Goal: Task Accomplishment & Management: Complete application form

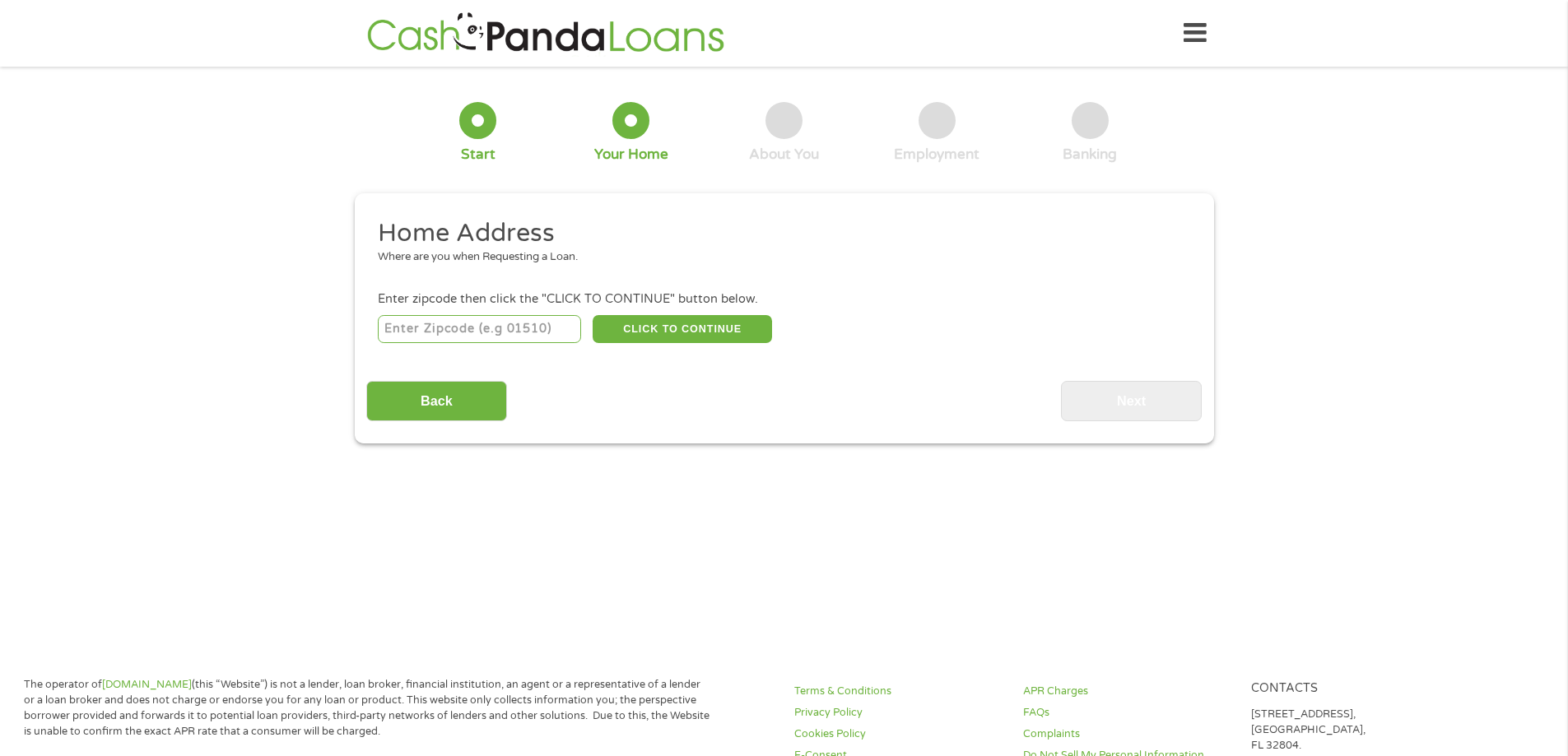
click at [533, 331] on input "number" at bounding box center [479, 329] width 203 height 28
type input "32038"
click at [684, 334] on button "CLICK TO CONTINUE" at bounding box center [682, 329] width 179 height 28
type input "32038"
type input "Fort White"
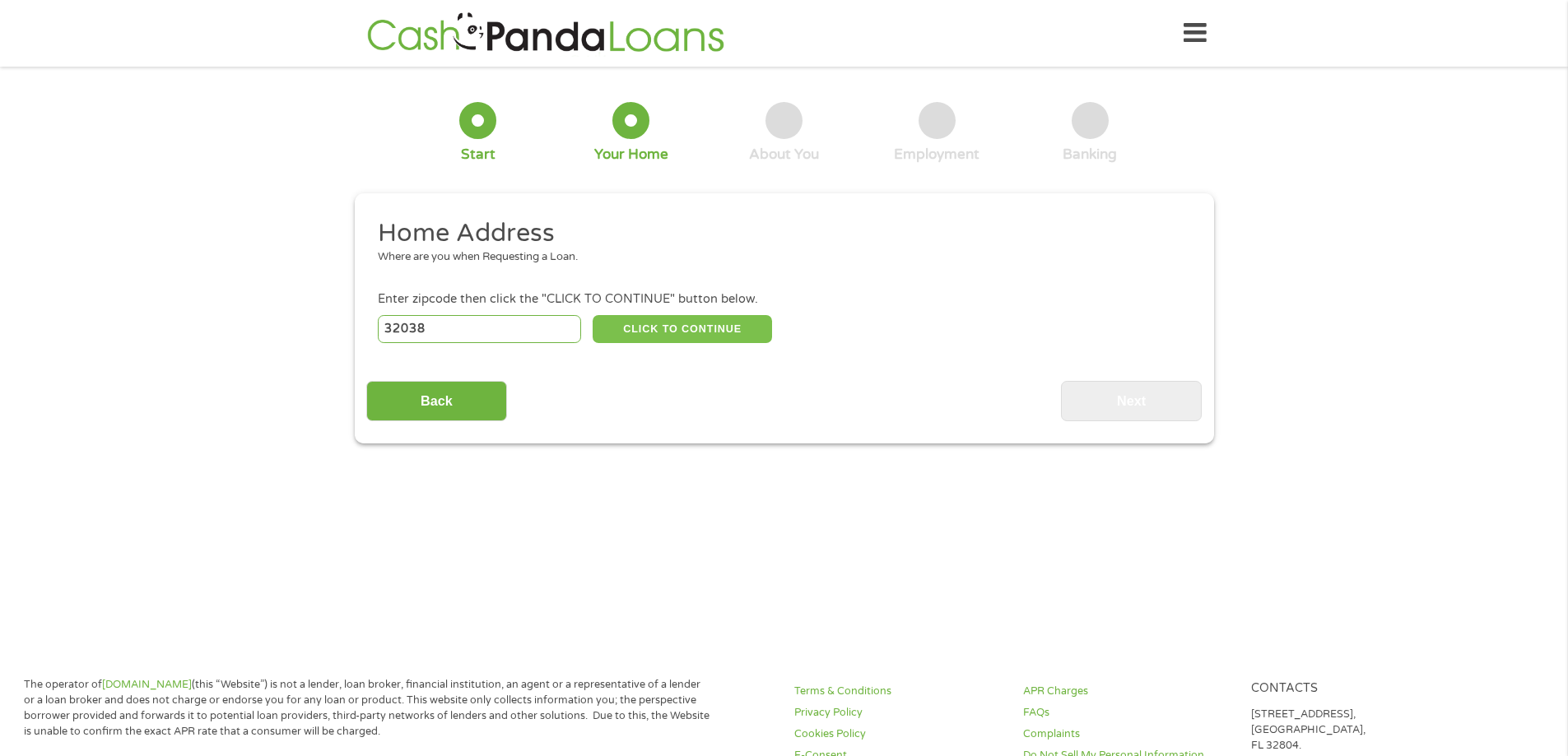
select select "[US_STATE]"
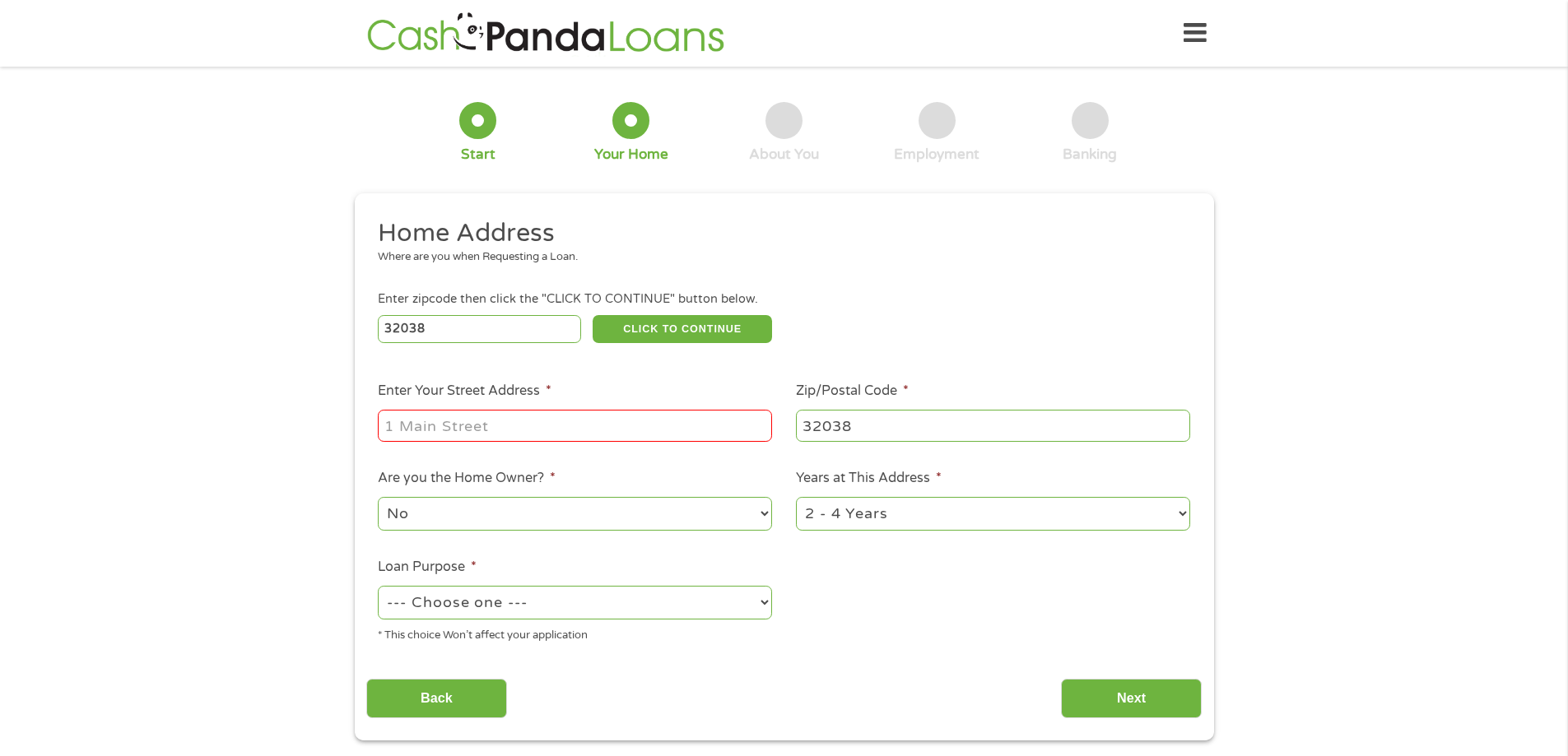
click at [593, 422] on input "Enter Your Street Address *" at bounding box center [575, 426] width 395 height 31
type input "1167 SW BOBCAT DR"
select select "yes"
click at [940, 524] on select "1 Year or less 1 - 2 Years 2 - 4 Years Over 4 Years" at bounding box center [993, 514] width 395 height 34
select select "60months"
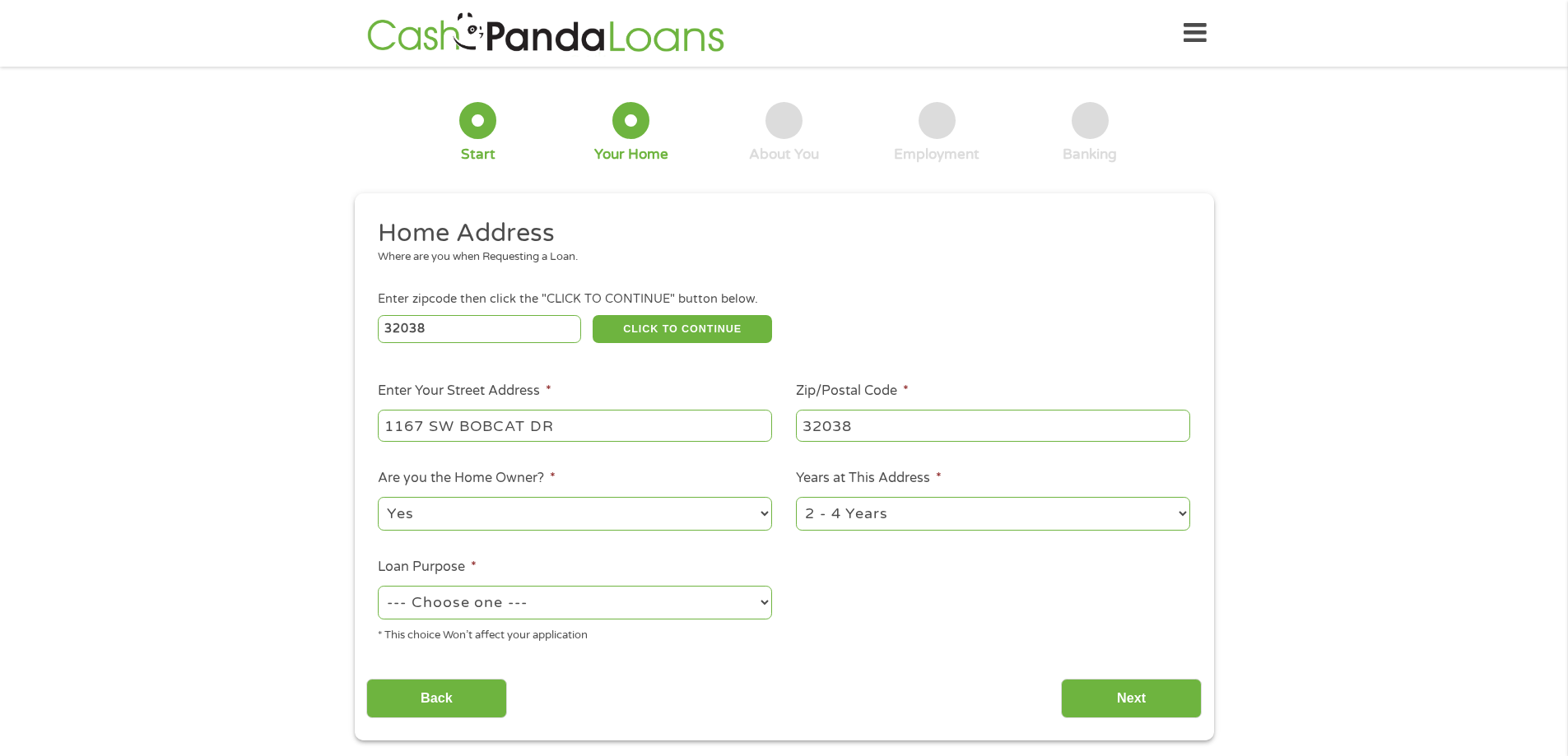
click at [796, 497] on select "1 Year or less 1 - 2 Years 2 - 4 Years Over 4 Years" at bounding box center [993, 514] width 395 height 34
click at [604, 600] on select "--- Choose one --- Pay Bills Debt Consolidation Home Improvement Major Purchase…" at bounding box center [575, 603] width 395 height 34
select select "paybills"
click at [378, 586] on select "--- Choose one --- Pay Bills Debt Consolidation Home Improvement Major Purchase…" at bounding box center [575, 603] width 395 height 34
click at [470, 696] on input "Back" at bounding box center [436, 699] width 141 height 40
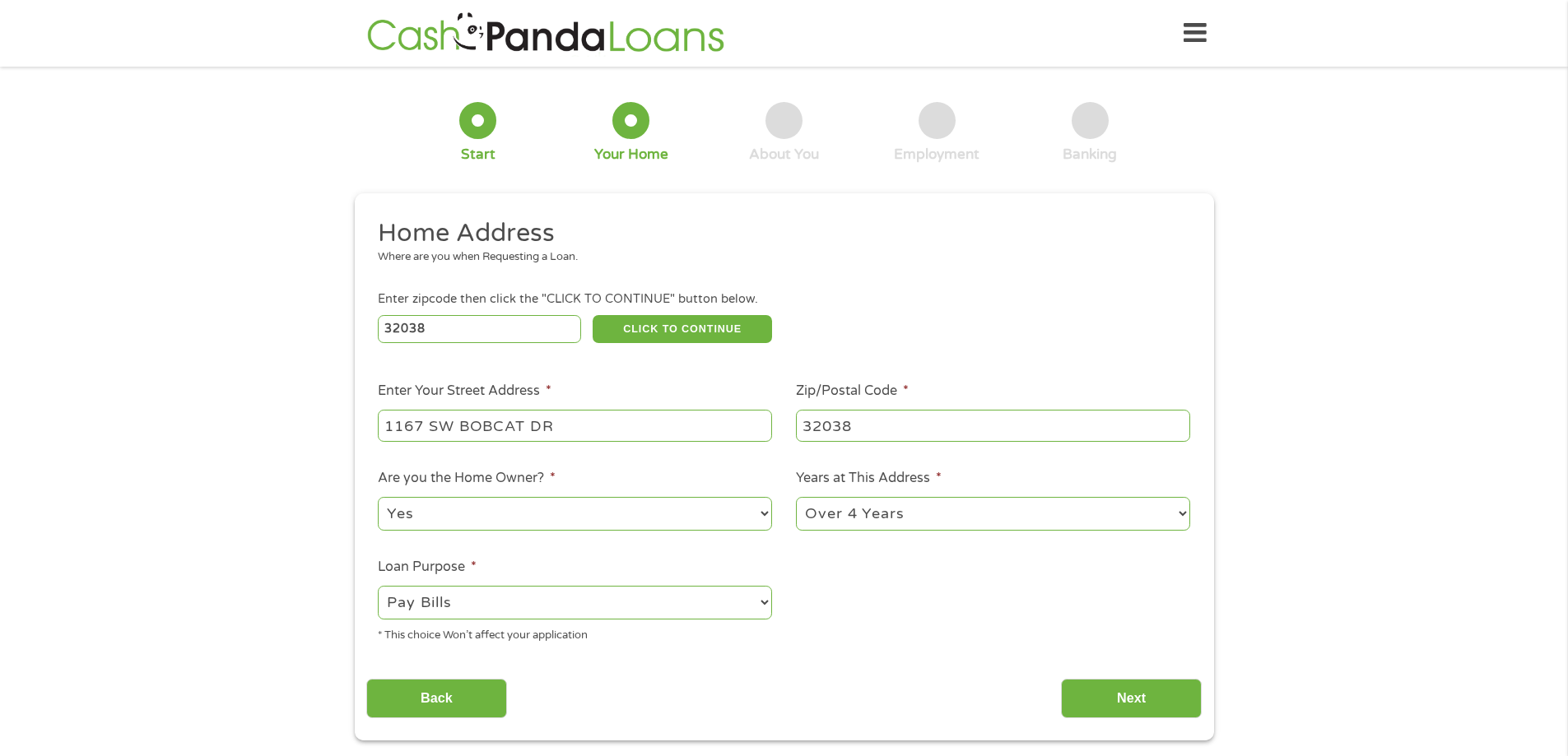
scroll to position [7, 7]
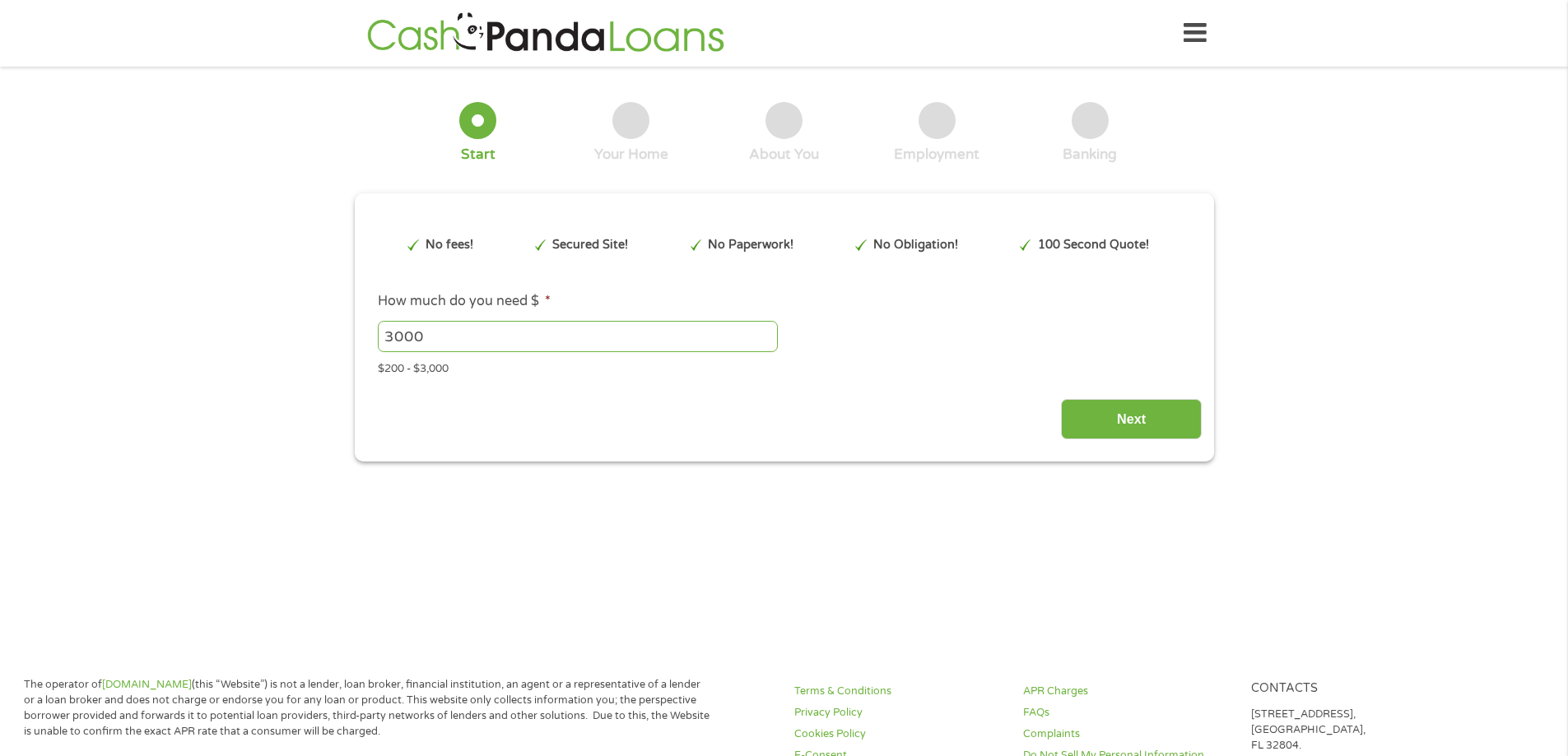
drag, startPoint x: 1091, startPoint y: 422, endPoint x: 1040, endPoint y: 422, distance: 51.0
click at [1089, 422] on input "Next" at bounding box center [1132, 419] width 141 height 40
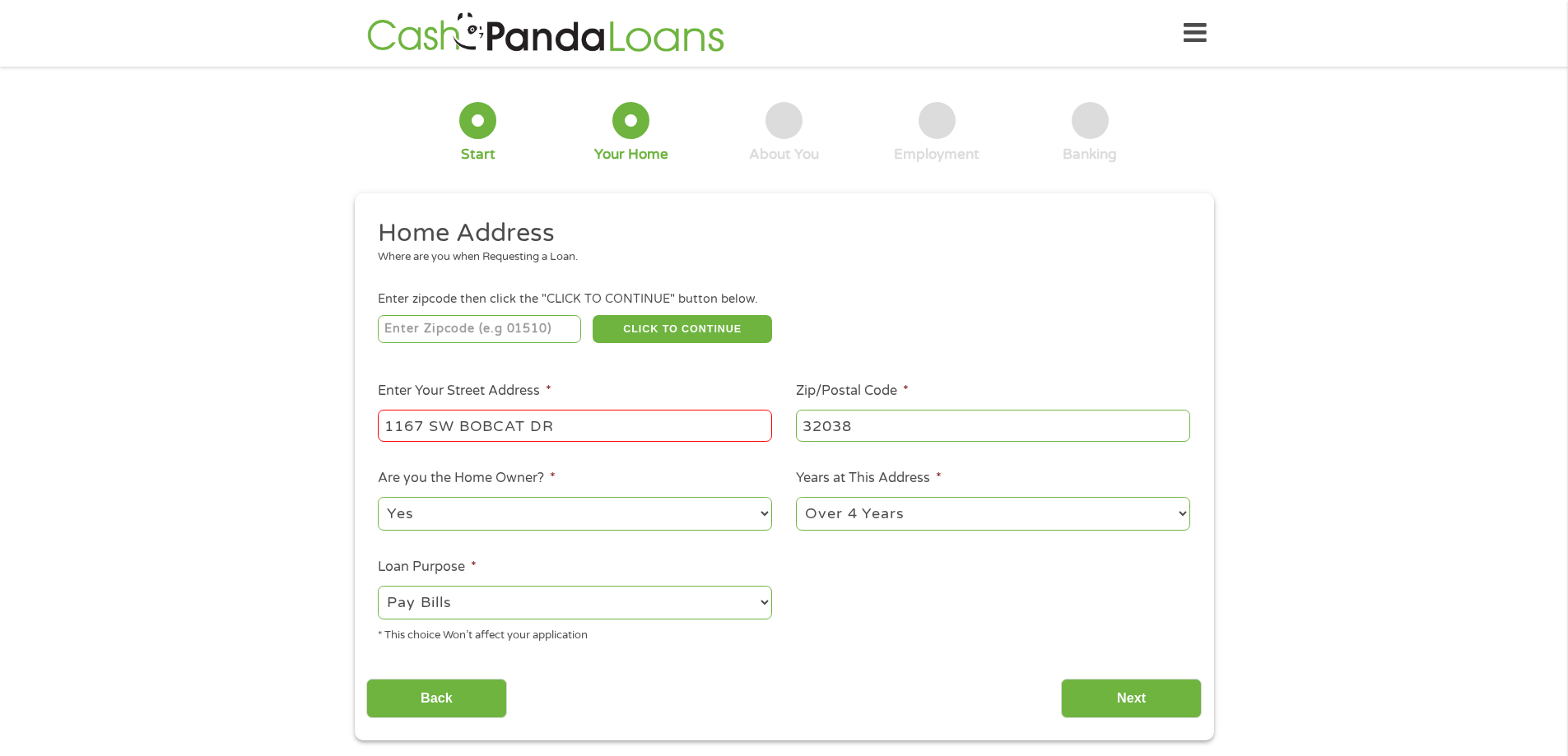
click at [631, 425] on input "1167 SW BOBCAT DR" at bounding box center [575, 426] width 395 height 31
click at [1082, 705] on input "Next" at bounding box center [1132, 699] width 141 height 40
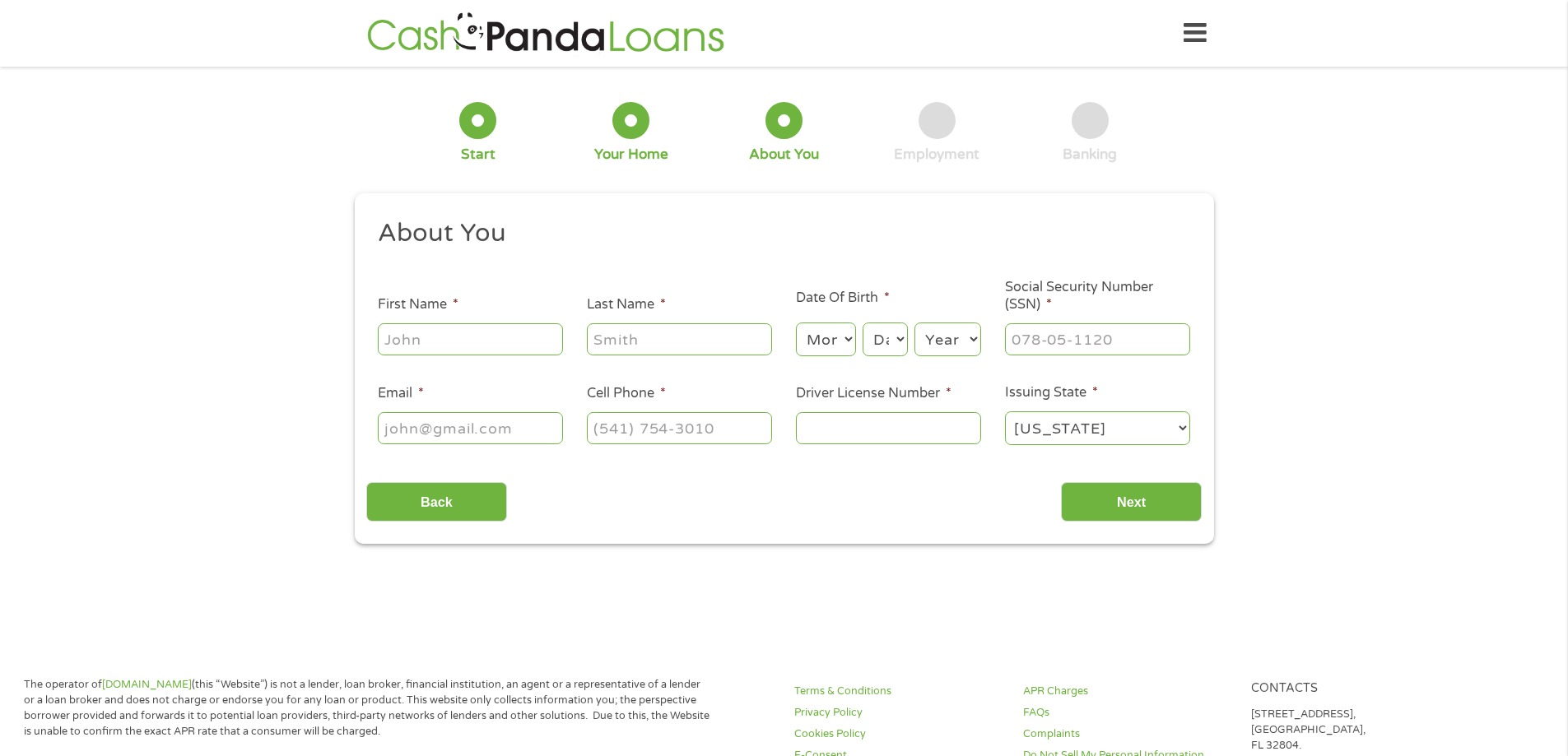
click at [511, 339] on input "First Name *" at bounding box center [470, 339] width 186 height 31
type input "[PERSON_NAME]"
drag, startPoint x: 842, startPoint y: 343, endPoint x: 832, endPoint y: 345, distance: 10.2
click at [836, 346] on select "Month 1 2 3 4 5 6 7 8 9 10 11 12" at bounding box center [826, 339] width 60 height 34
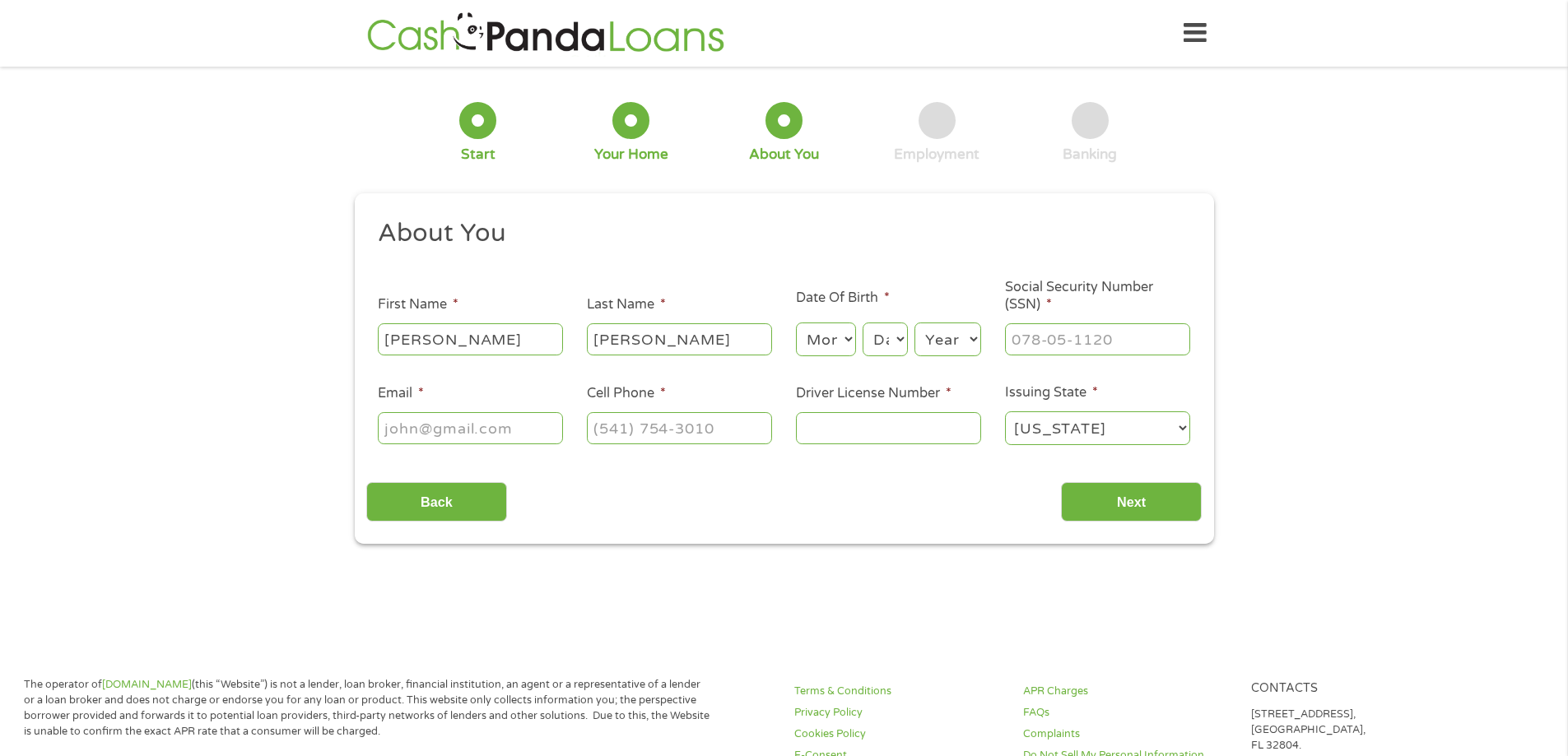
click at [796, 322] on select "Month 1 2 3 4 5 6 7 8 9 10 11 12" at bounding box center [826, 339] width 60 height 34
click at [901, 345] on select "Day 1 2 3 4 5 6 7 8 9 10 11 12 13 14 15 16 17 18 19 20 21 22 23 24 25 26 27 28 …" at bounding box center [884, 339] width 44 height 34
click at [836, 336] on select "Month 1 2 3 4 5 6 7 8 9 10 11 12" at bounding box center [826, 339] width 60 height 34
select select "2"
click at [796, 322] on select "Month 1 2 3 4 5 6 7 8 9 10 11 12" at bounding box center [826, 339] width 60 height 34
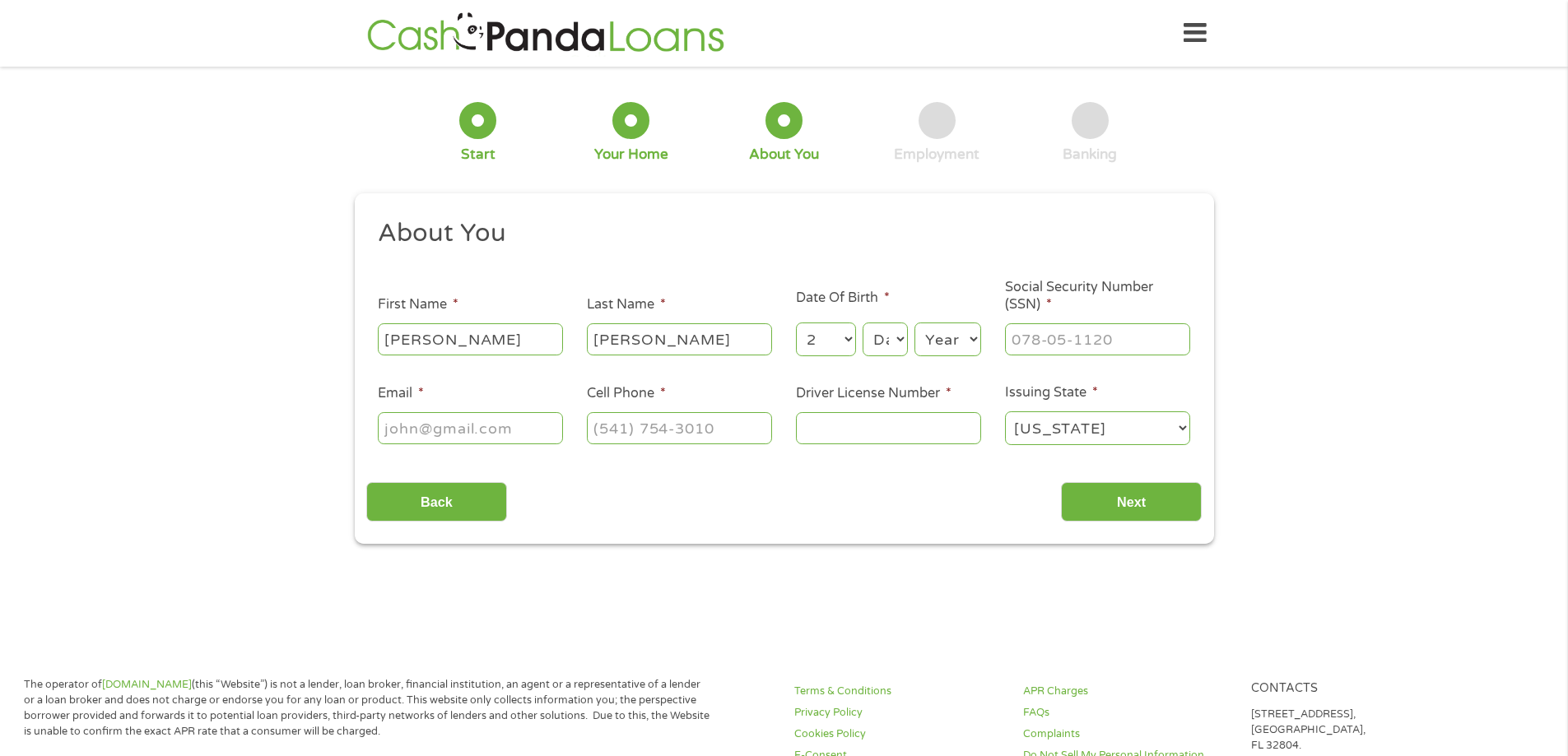
click at [896, 345] on select "Day 1 2 3 4 5 6 7 8 9 10 11 12 13 14 15 16 17 18 19 20 21 22 23 24 25 26 27 28 …" at bounding box center [884, 339] width 44 height 34
select select "7"
click at [862, 322] on select "Day 1 2 3 4 5 6 7 8 9 10 11 12 13 14 15 16 17 18 19 20 21 22 23 24 25 26 27 28 …" at bounding box center [884, 339] width 44 height 34
click at [952, 337] on select "Year [DATE] 2006 2005 2004 2003 2002 2001 2000 1999 1998 1997 1996 1995 1994 19…" at bounding box center [948, 339] width 67 height 34
select select "1964"
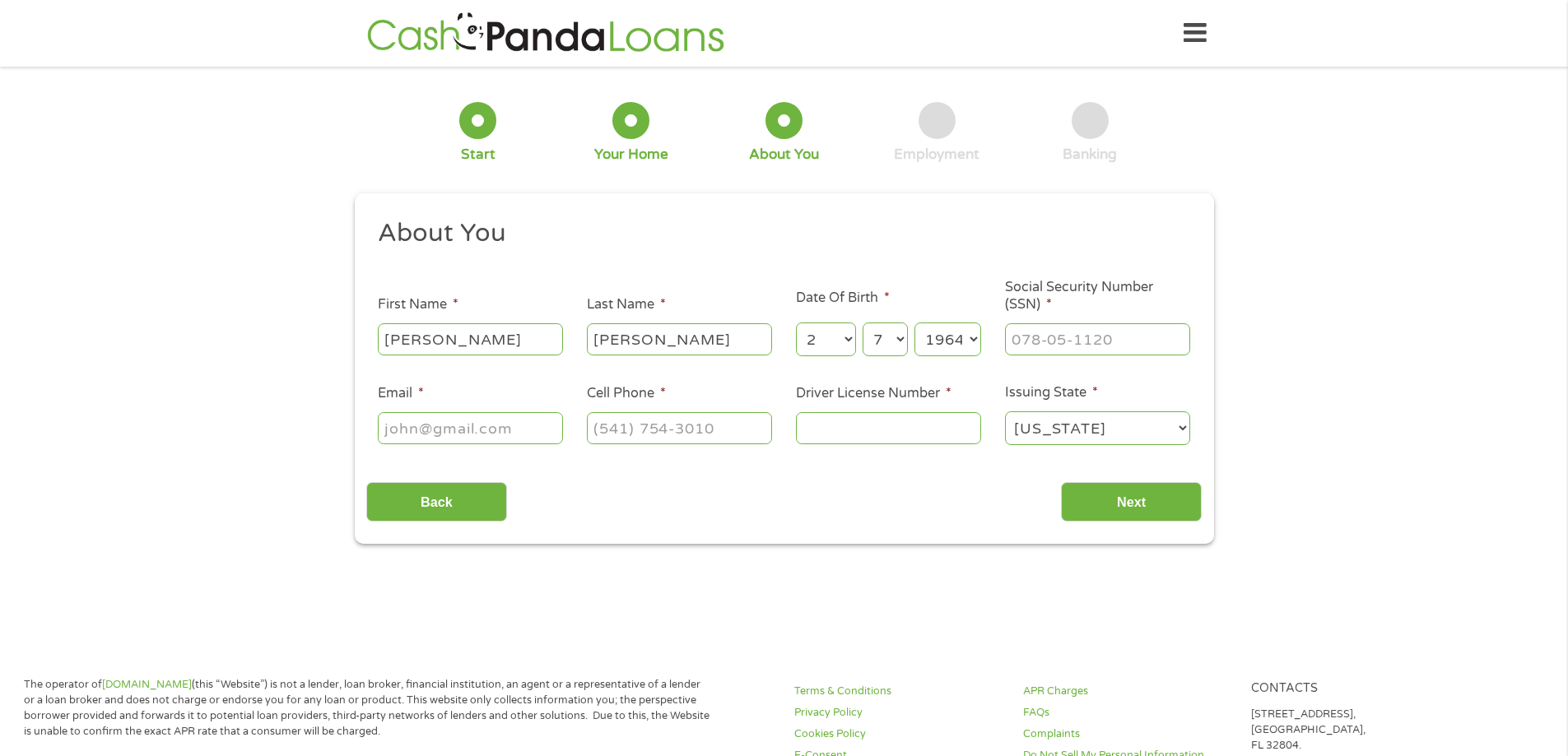
click at [915, 322] on select "Year [DATE] 2006 2005 2004 2003 2002 2001 2000 1999 1998 1997 1996 1995 1994 19…" at bounding box center [948, 339] width 67 height 34
click at [1092, 338] on input "___-__-____" at bounding box center [1098, 339] width 186 height 31
type input "263-47-1392"
click at [538, 432] on input "Email *" at bounding box center [470, 428] width 186 height 31
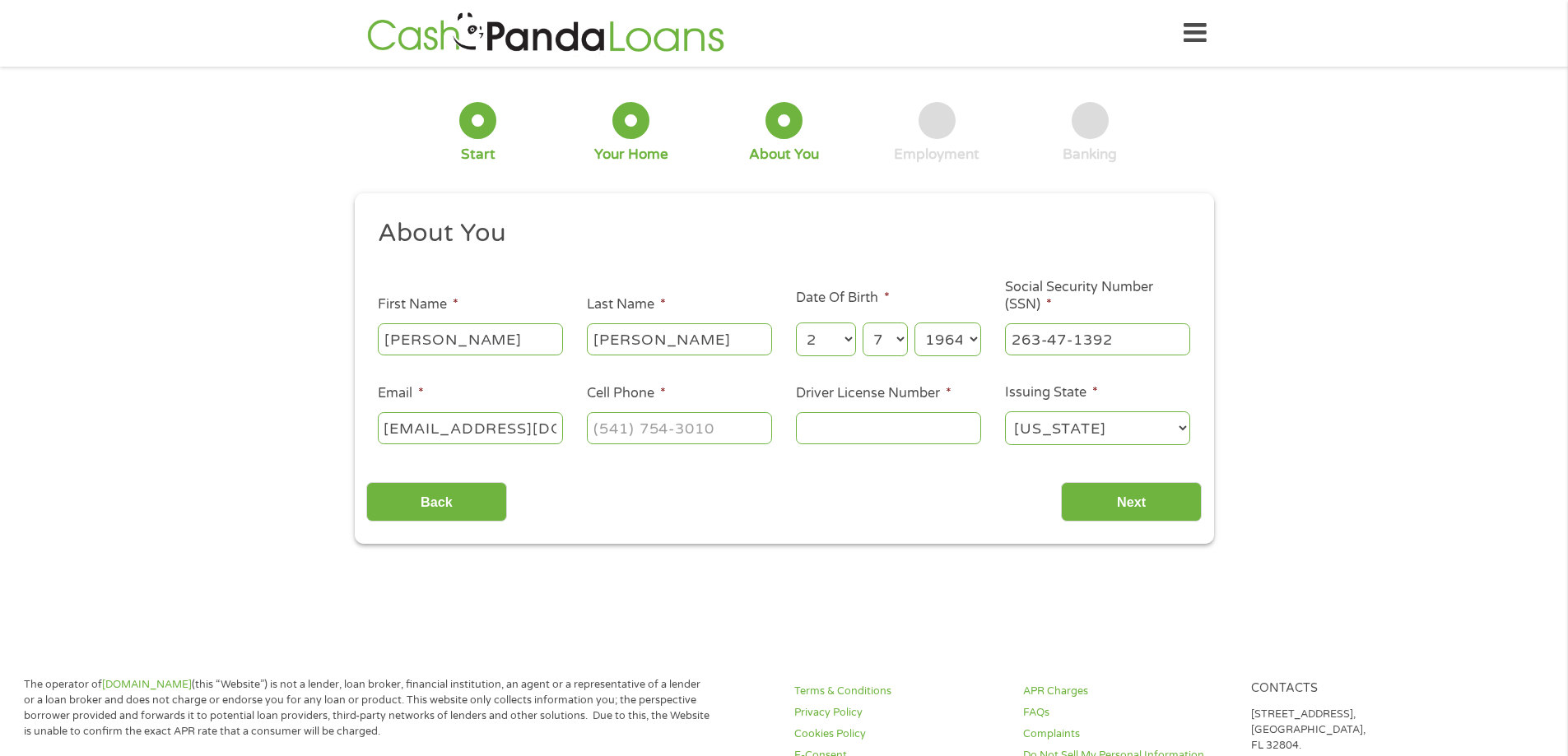
type input "[EMAIL_ADDRESS][DOMAIN_NAME]"
type input "[PHONE_NUMBER]"
type input "m317377680000"
click at [1125, 503] on input "Next" at bounding box center [1132, 503] width 141 height 40
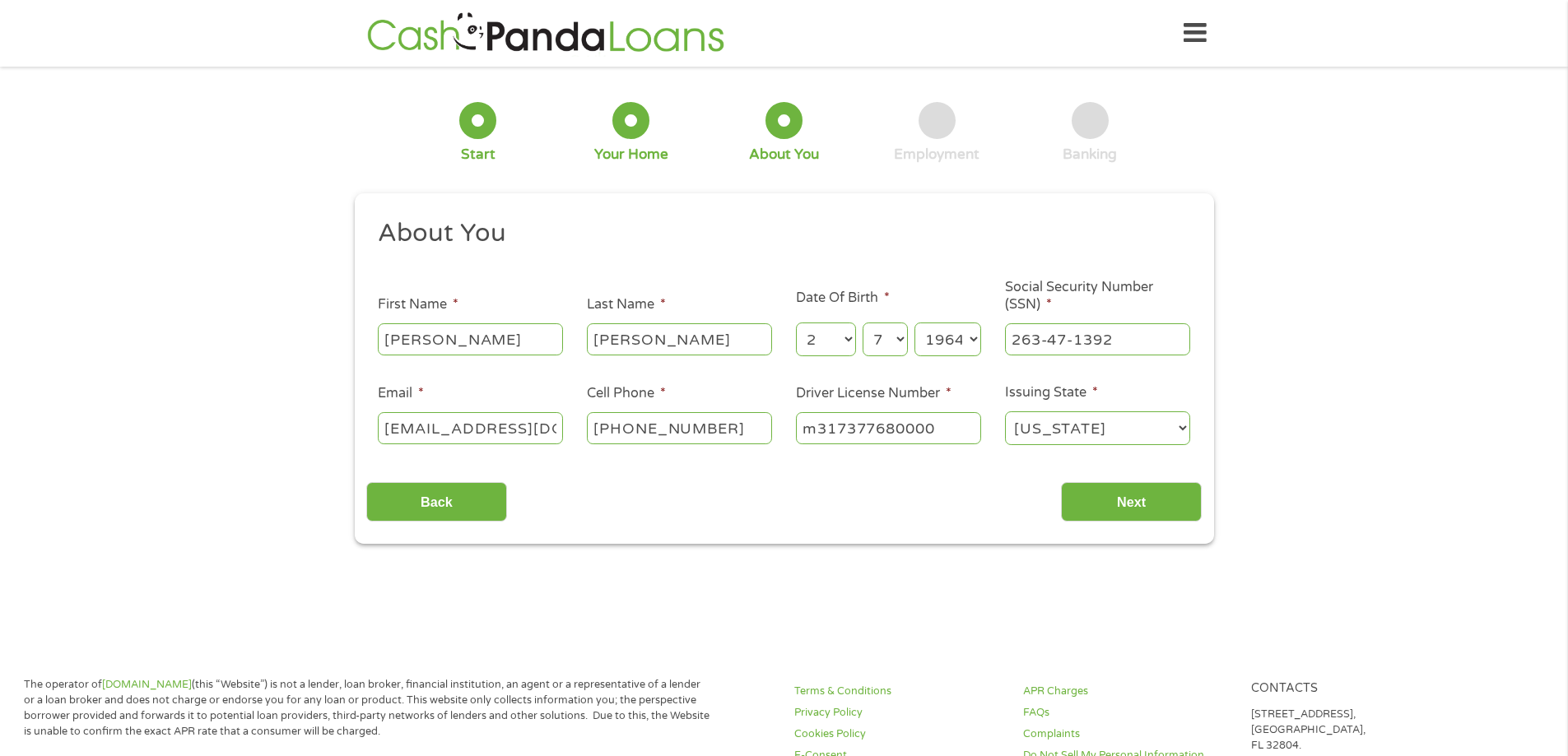
scroll to position [7, 7]
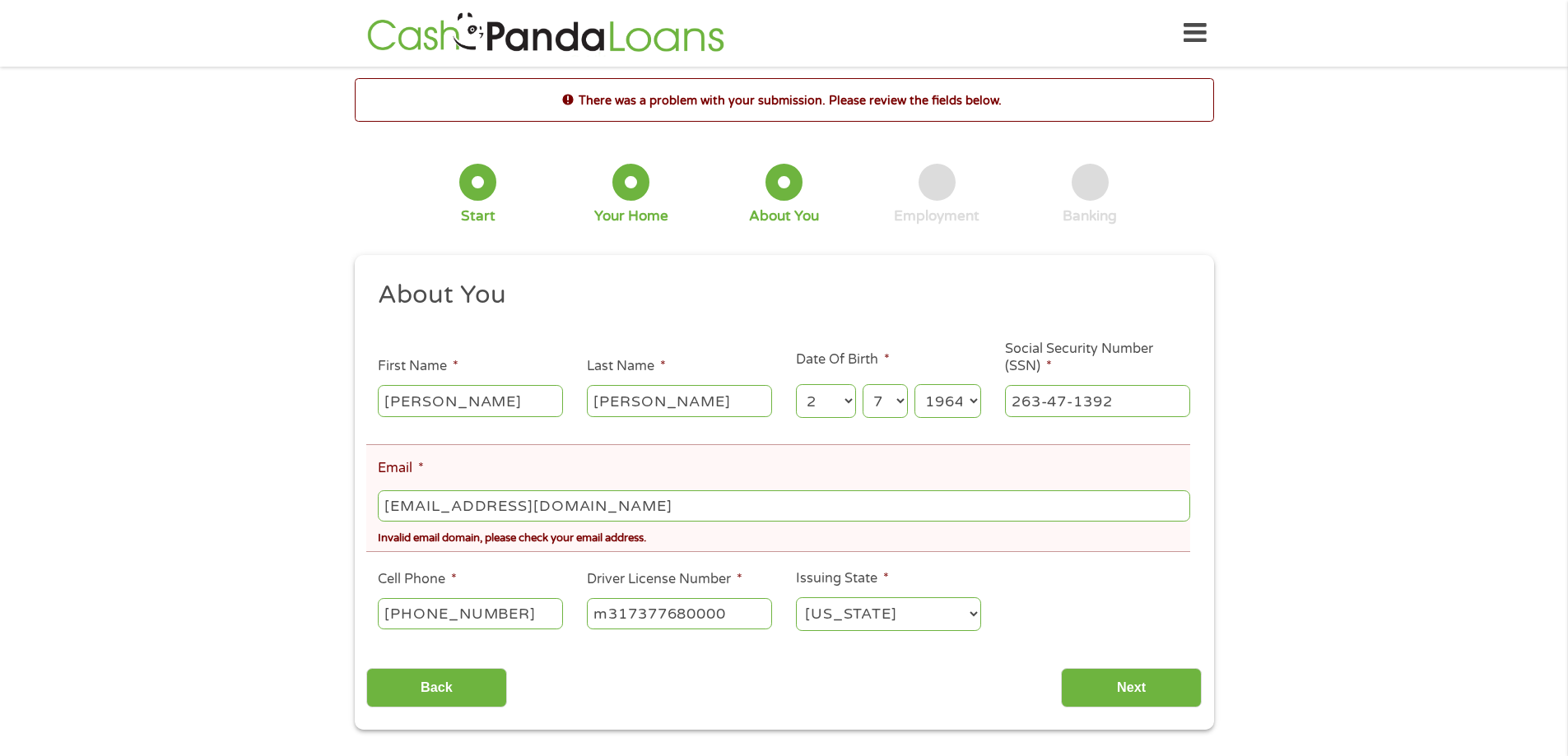
click at [590, 509] on input "[EMAIL_ADDRESS][DOMAIN_NAME]" at bounding box center [784, 506] width 812 height 31
type input "[EMAIL_ADDRESS][DOMAIN_NAME]"
drag, startPoint x: 1156, startPoint y: 689, endPoint x: 1089, endPoint y: 678, distance: 67.9
click at [1154, 690] on input "Next" at bounding box center [1132, 688] width 141 height 40
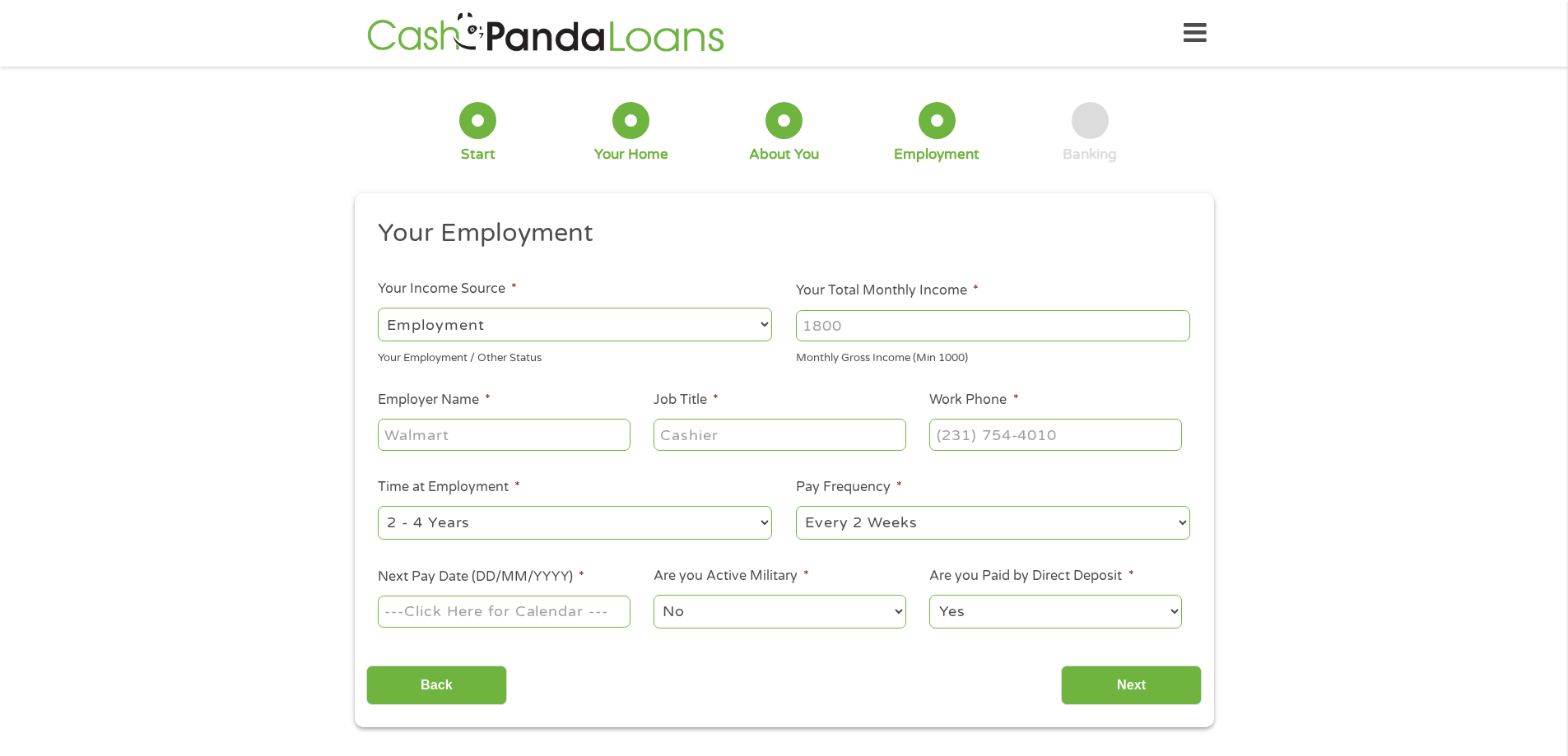
click at [606, 315] on select "--- Choose one --- Employment [DEMOGRAPHIC_DATA] Benefits" at bounding box center [575, 324] width 395 height 34
click at [378, 307] on select "--- Choose one --- Employment [DEMOGRAPHIC_DATA] Benefits" at bounding box center [575, 324] width 395 height 34
click at [922, 330] on input "Your Total Monthly Income *" at bounding box center [993, 326] width 395 height 31
type input "4700"
click at [544, 425] on input "Employer Name *" at bounding box center [504, 435] width 252 height 31
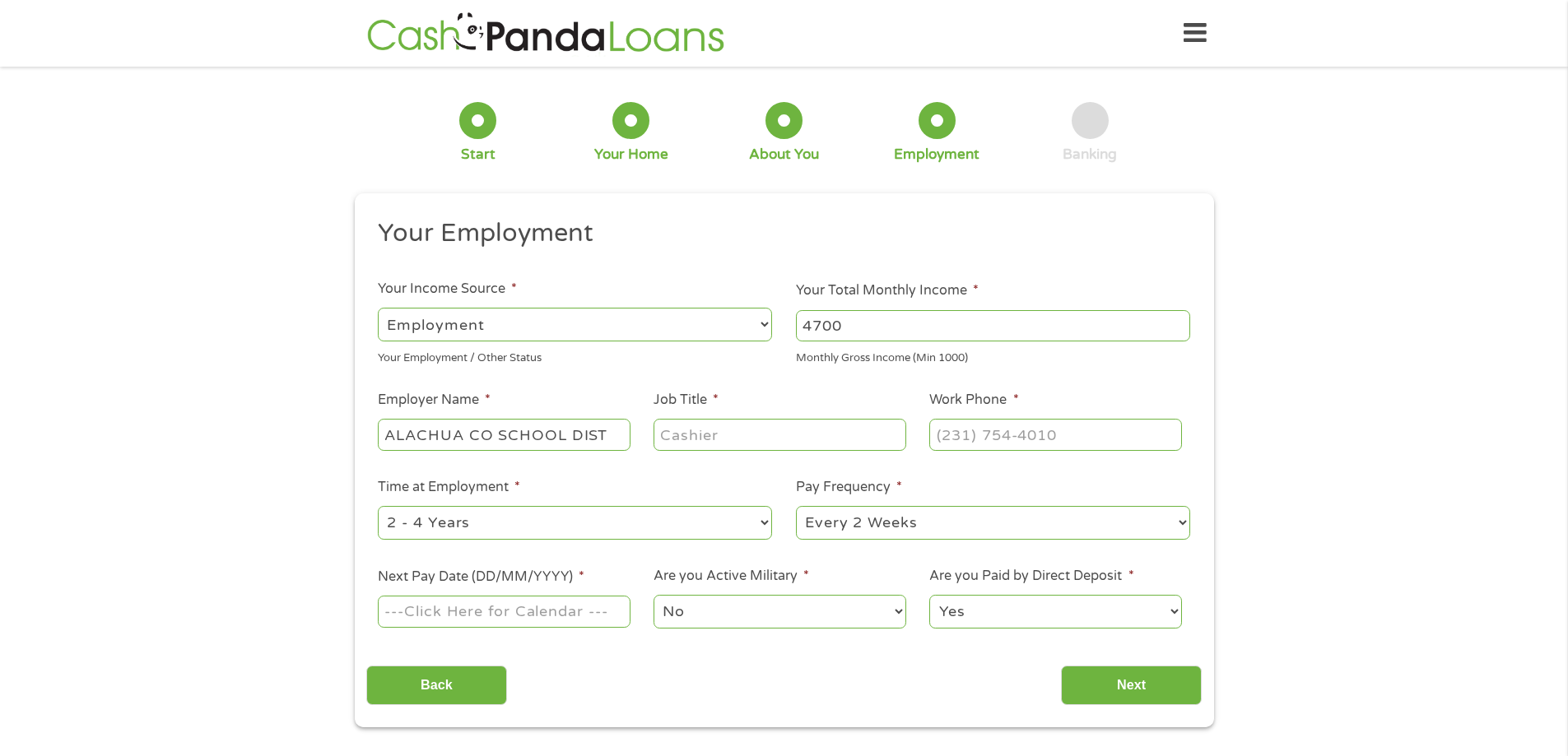
type input "ALACHUA CO SCHOOL DIST"
type input "REGISTRAR"
type input "[PHONE_NUMBER]"
click at [576, 527] on select "--- Choose one --- 1 Year or less 1 - 2 Years 2 - 4 Years Over 4 Years" at bounding box center [575, 523] width 395 height 34
select select "60months"
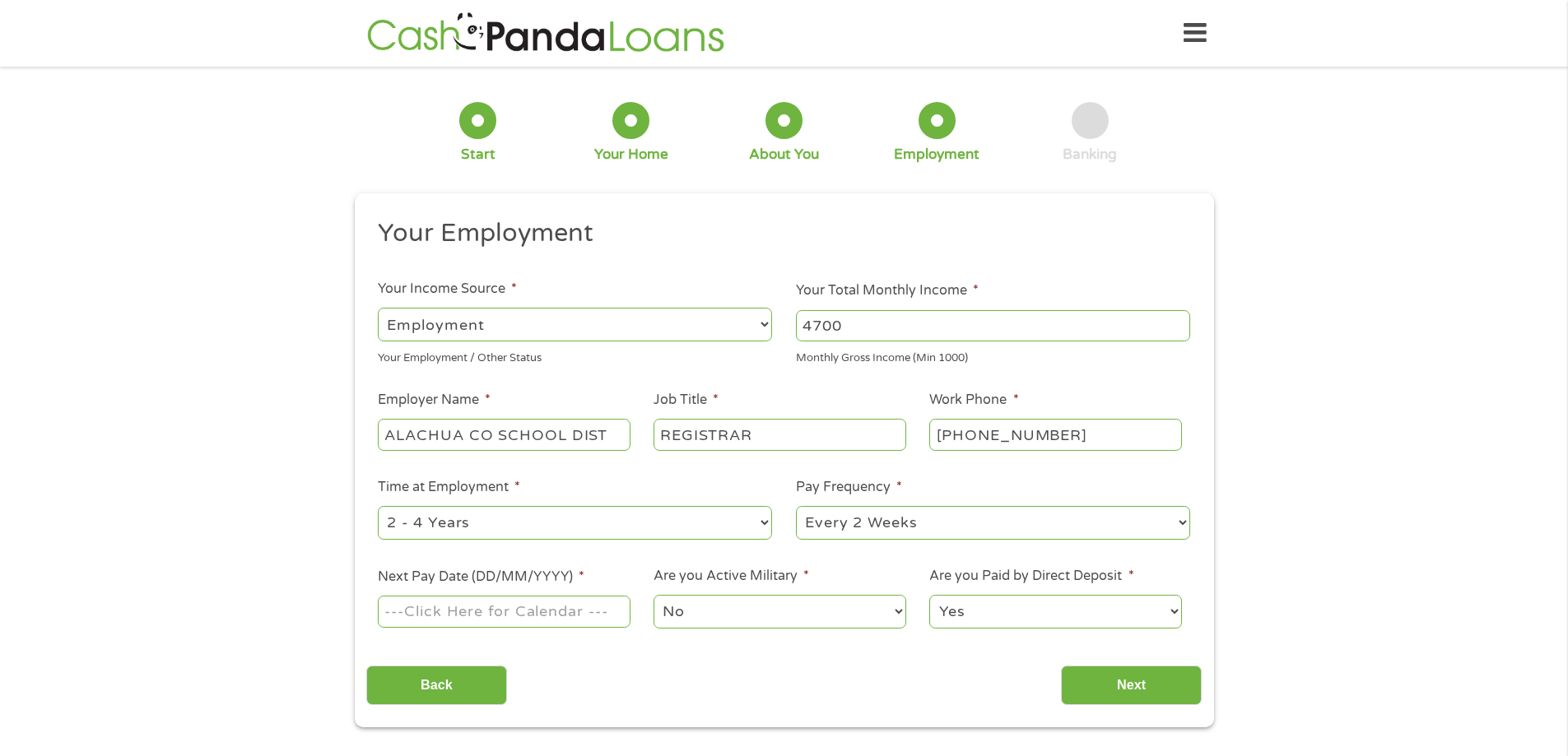
click at [378, 506] on select "--- Choose one --- 1 Year or less 1 - 2 Years 2 - 4 Years Over 4 Years" at bounding box center [575, 523] width 395 height 34
click at [957, 516] on select "--- Choose one --- Every 2 Weeks Every Week Monthly Semi-Monthly" at bounding box center [993, 523] width 395 height 34
click at [796, 506] on select "--- Choose one --- Every 2 Weeks Every Week Monthly Semi-Monthly" at bounding box center [993, 523] width 395 height 34
click at [920, 515] on select "--- Choose one --- Every 2 Weeks Every Week Monthly Semi-Monthly" at bounding box center [993, 523] width 395 height 34
select select "biweekly"
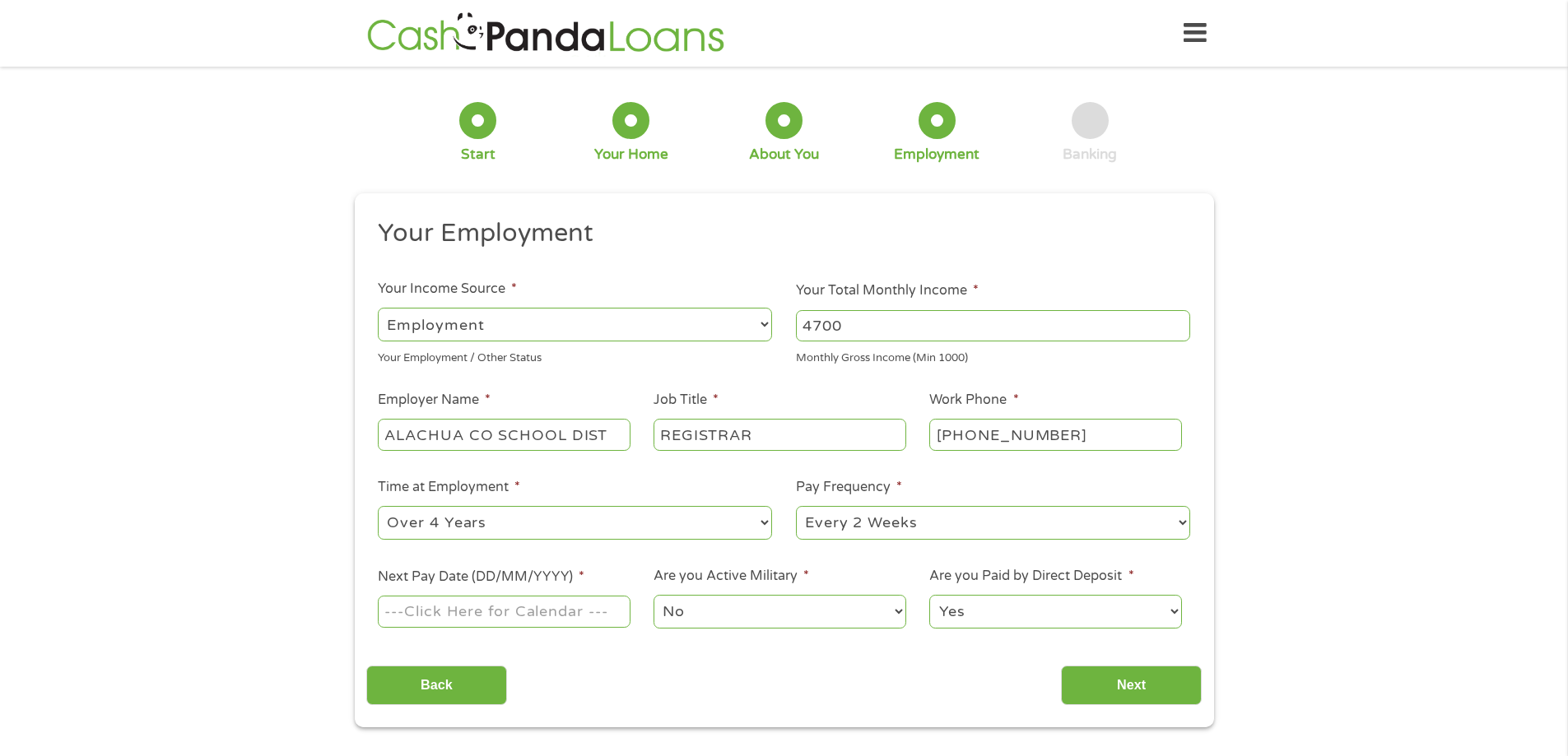
click at [796, 506] on select "--- Choose one --- Every 2 Weeks Every Week Monthly Semi-Monthly" at bounding box center [993, 523] width 395 height 34
click at [572, 613] on input "Next Pay Date (DD/MM/YYYY) *" at bounding box center [504, 611] width 252 height 31
type input "[DATE]"
click at [777, 611] on select "No Yes" at bounding box center [779, 611] width 252 height 34
click at [653, 595] on select "No Yes" at bounding box center [779, 611] width 252 height 34
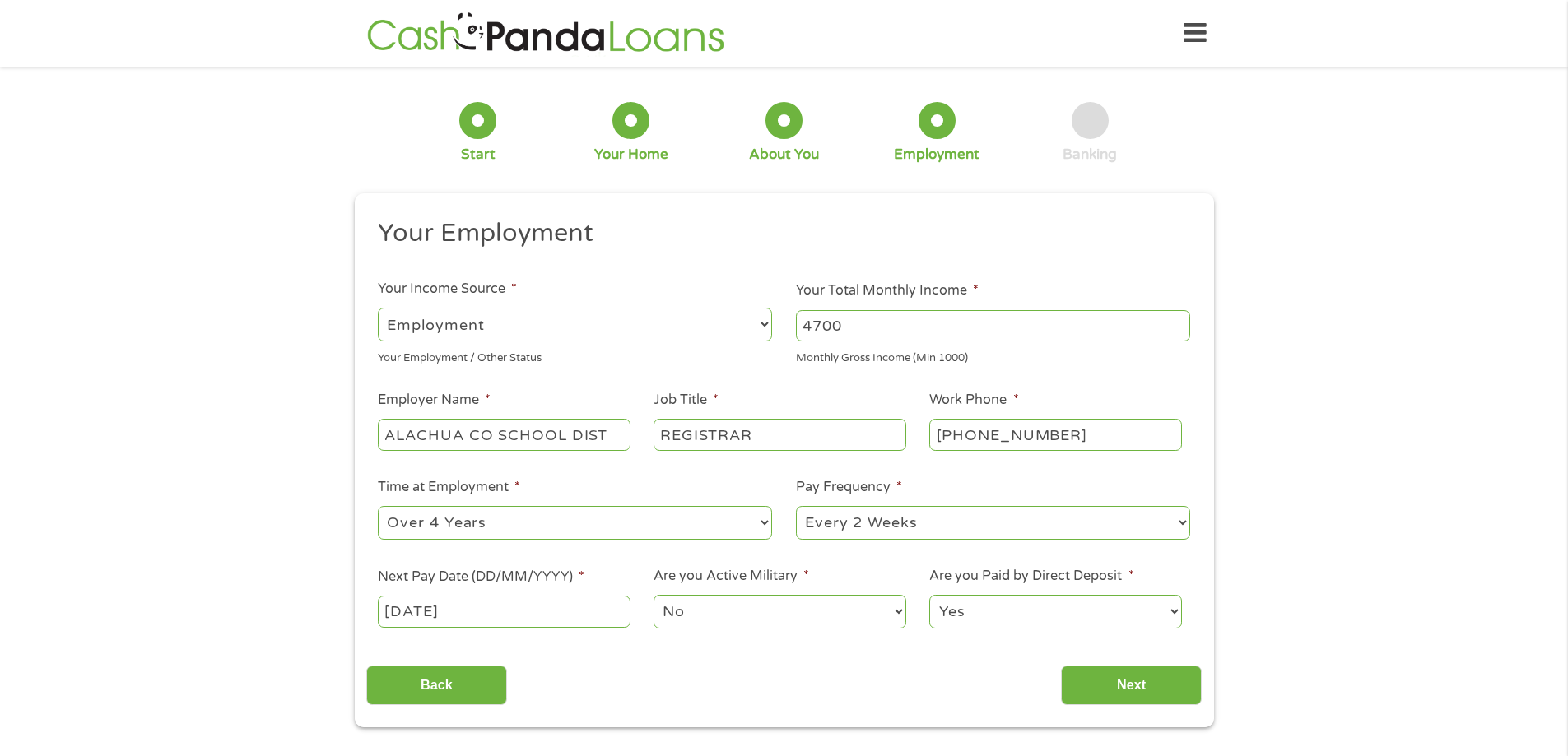
click at [1018, 610] on select "Yes No" at bounding box center [1055, 611] width 252 height 34
click at [929, 595] on select "Yes No" at bounding box center [1055, 611] width 252 height 34
click at [1119, 679] on input "Next" at bounding box center [1132, 685] width 141 height 40
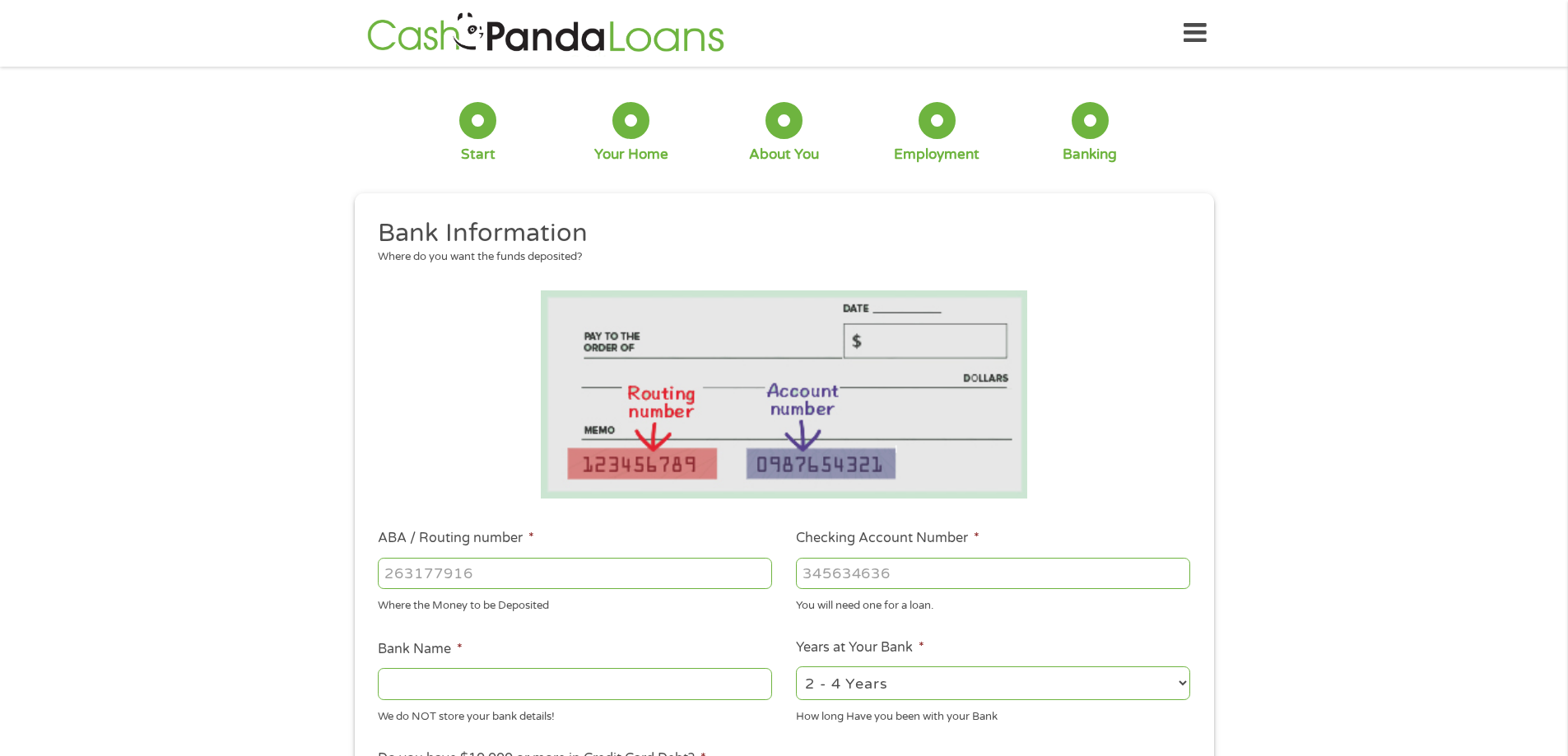
click at [568, 575] on input "ABA / Routing number *" at bounding box center [575, 574] width 395 height 31
click at [557, 572] on input "ABA / Routing number *" at bounding box center [575, 574] width 395 height 31
type input "263178410"
type input "[US_STATE] CREDIT UNION"
type input "263178410"
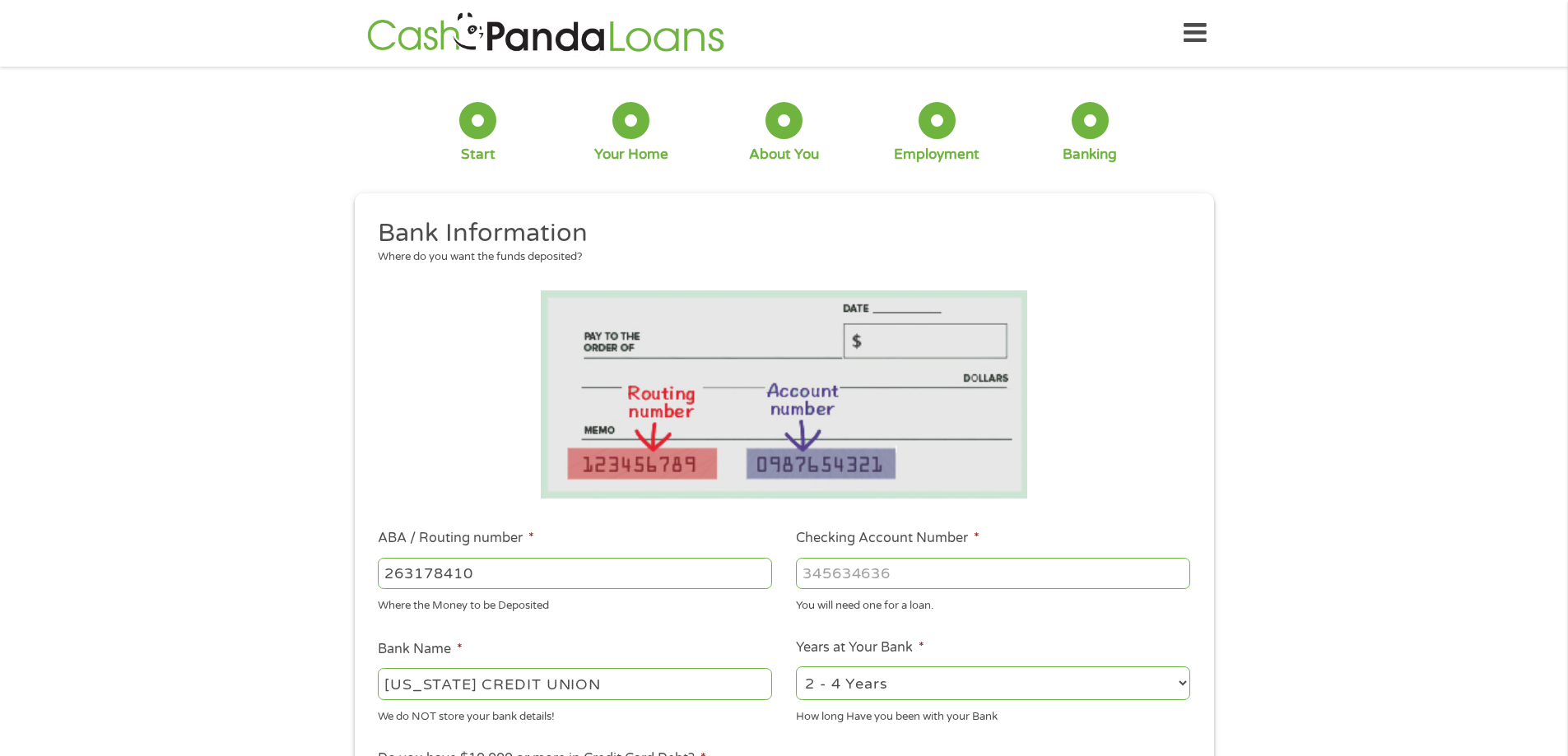
click at [929, 562] on input "Checking Account Number *" at bounding box center [993, 574] width 395 height 31
click at [901, 573] on input "Checking Account Number *" at bounding box center [993, 574] width 395 height 31
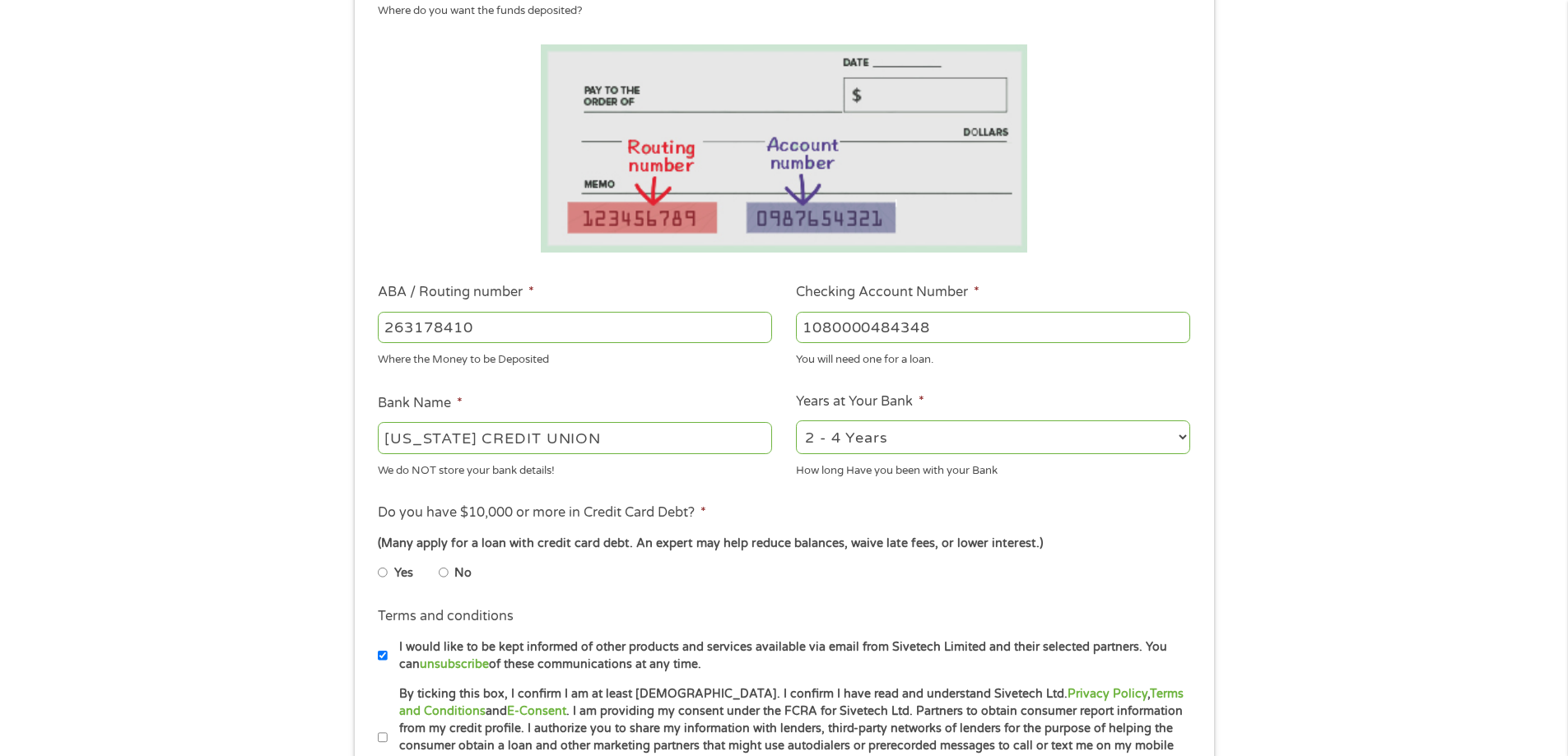
scroll to position [246, 0]
type input "1080000484348"
click at [948, 440] on select "2 - 4 Years 6 - 12 Months 1 - 2 Years Over 4 Years" at bounding box center [993, 436] width 395 height 34
select select "60months"
click at [796, 420] on select "2 - 4 Years 6 - 12 Months 1 - 2 Years Over 4 Years" at bounding box center [993, 436] width 395 height 34
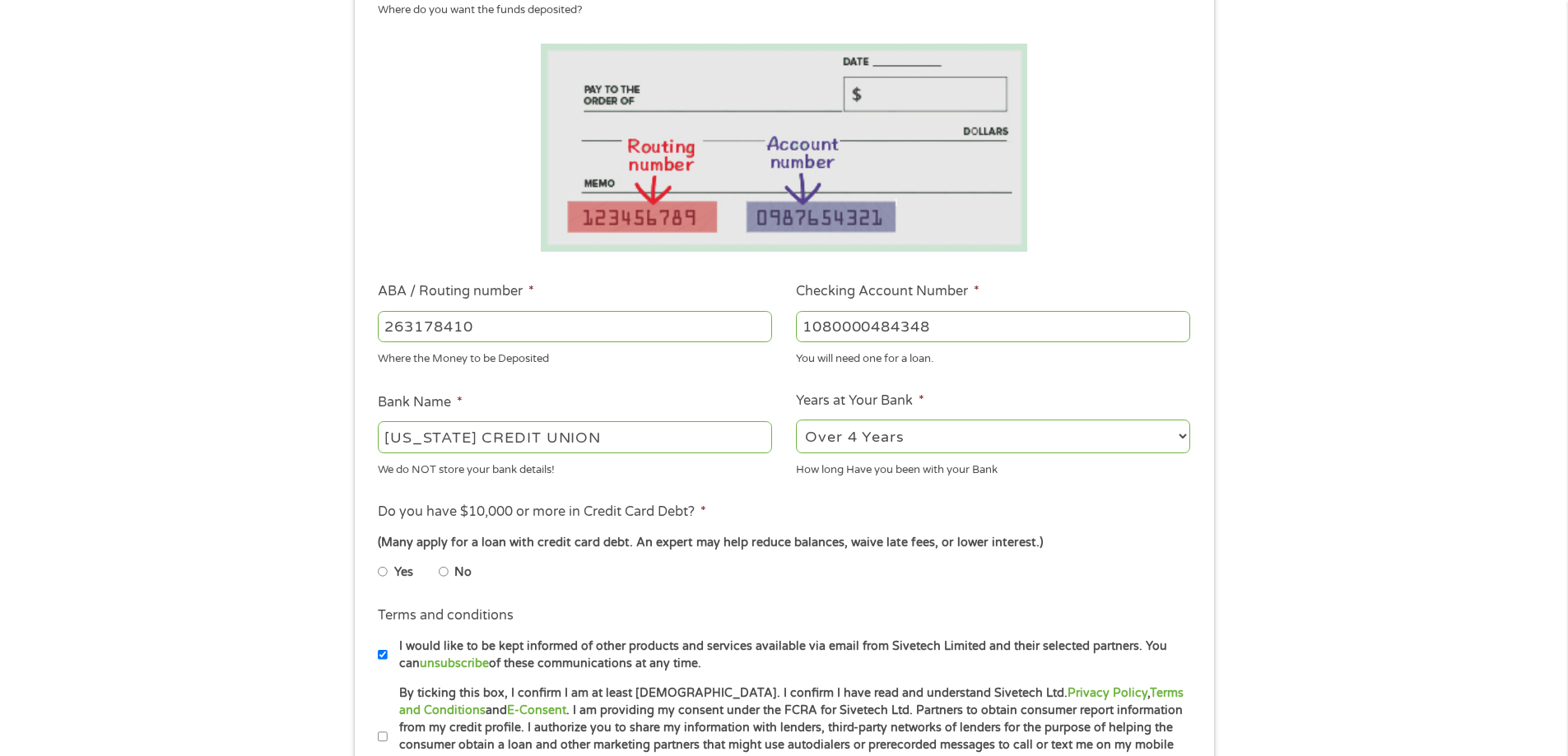
drag, startPoint x: 443, startPoint y: 569, endPoint x: 532, endPoint y: 578, distance: 89.5
click at [443, 570] on input "No" at bounding box center [443, 572] width 10 height 26
radio input "true"
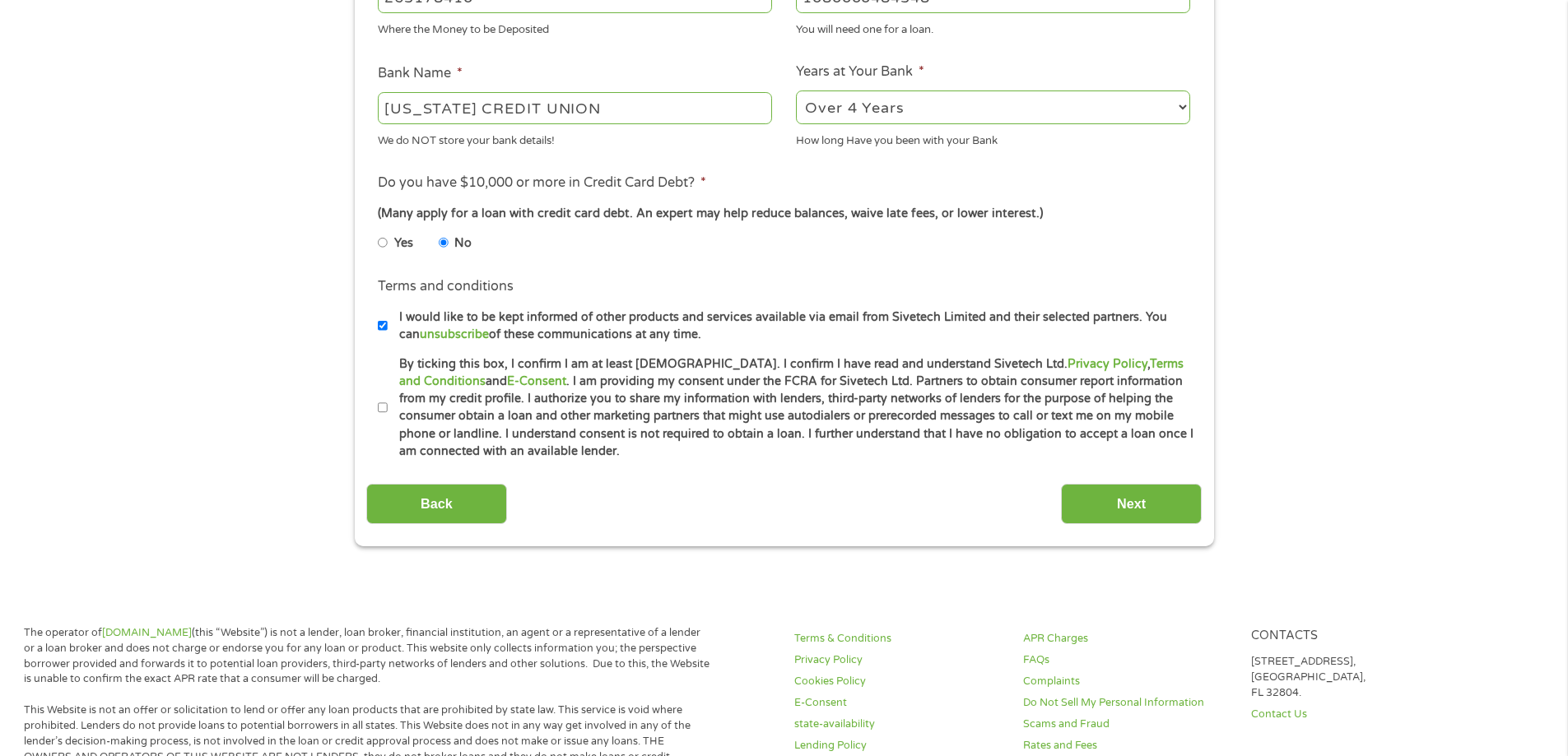
click at [382, 405] on input "By ticking this box, I confirm I am at least [DEMOGRAPHIC_DATA]. I confirm I ha…" at bounding box center [382, 408] width 10 height 26
checkbox input "true"
click at [1131, 509] on input "Next" at bounding box center [1132, 504] width 141 height 40
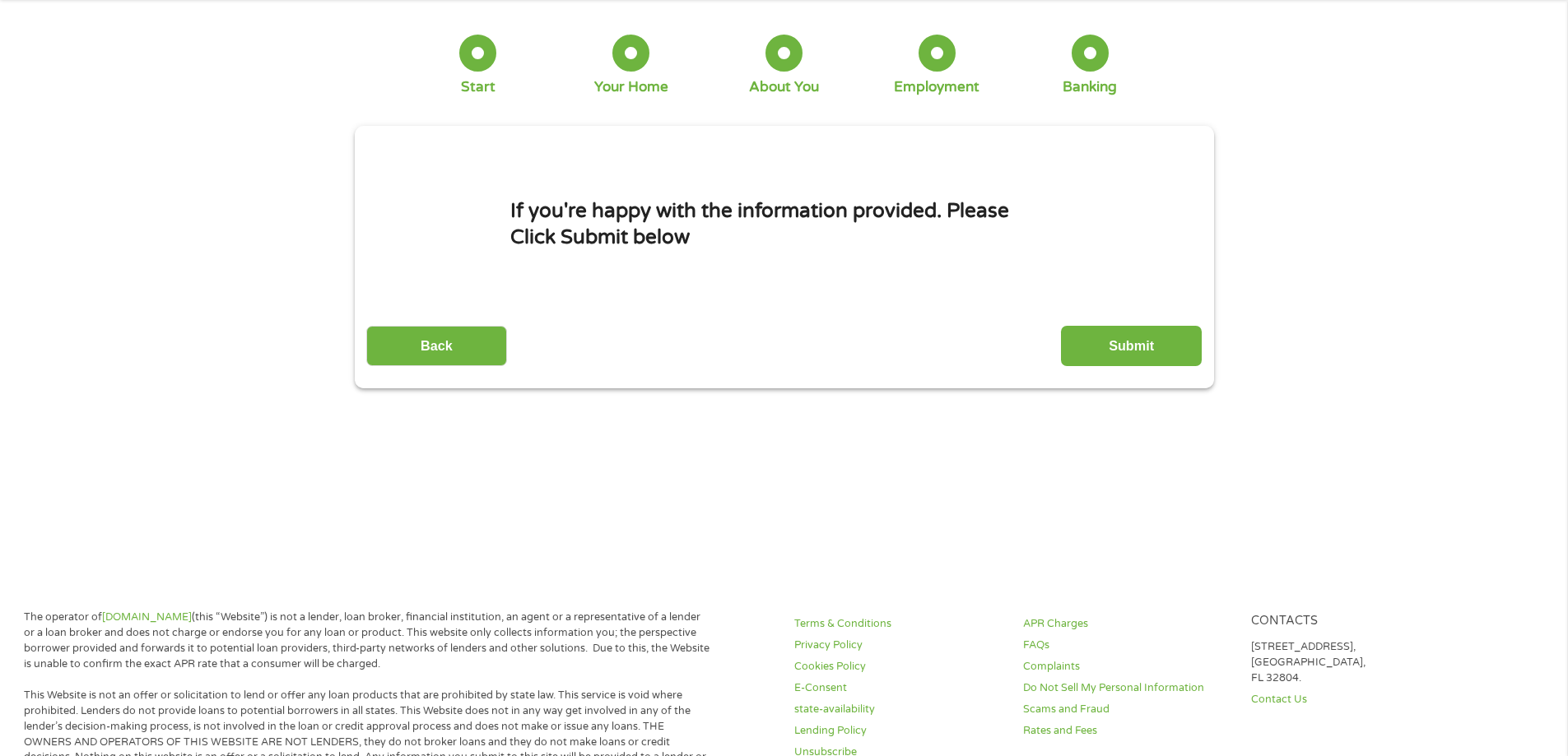
scroll to position [0, 0]
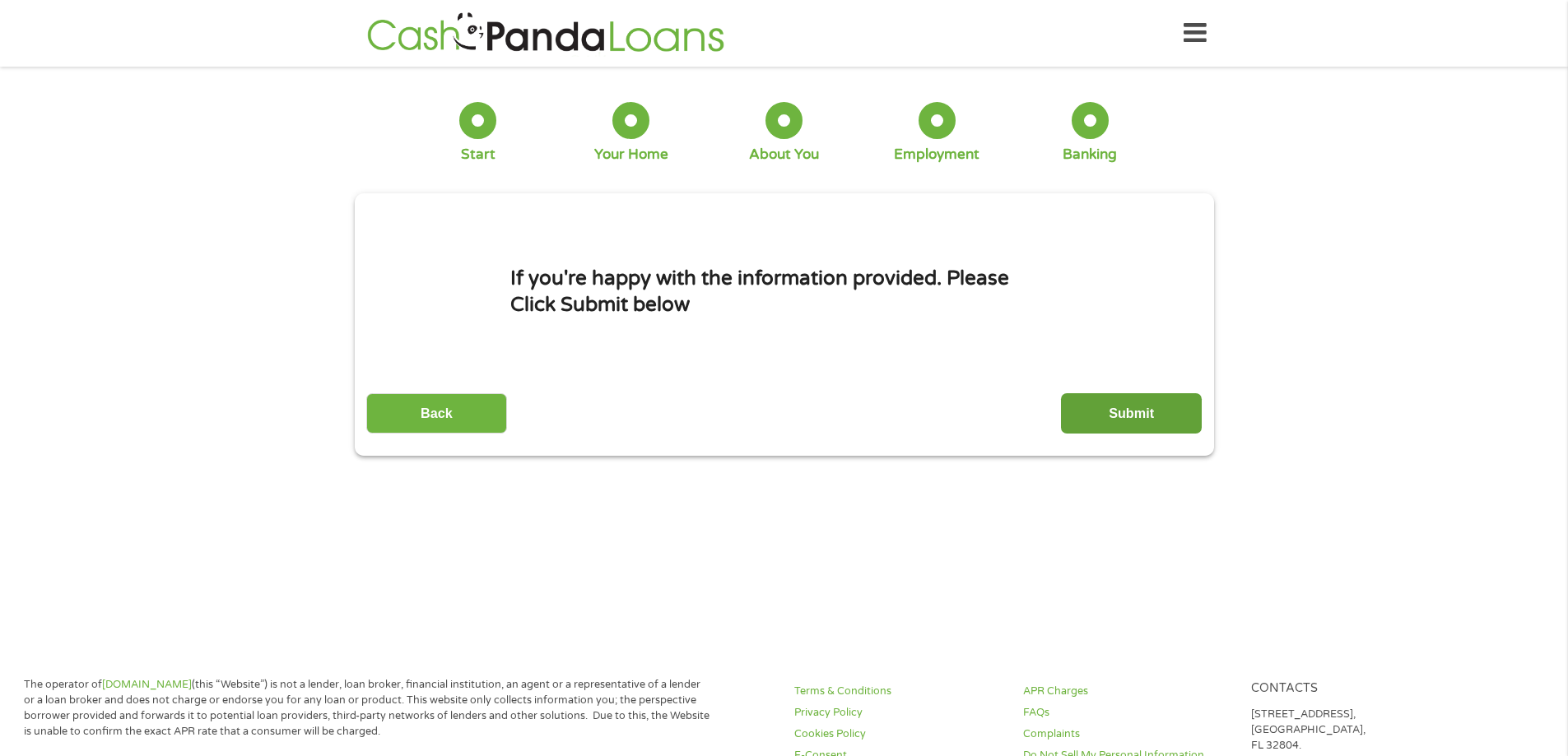
click at [1121, 402] on input "Submit" at bounding box center [1132, 414] width 141 height 40
